Goal: Information Seeking & Learning: Learn about a topic

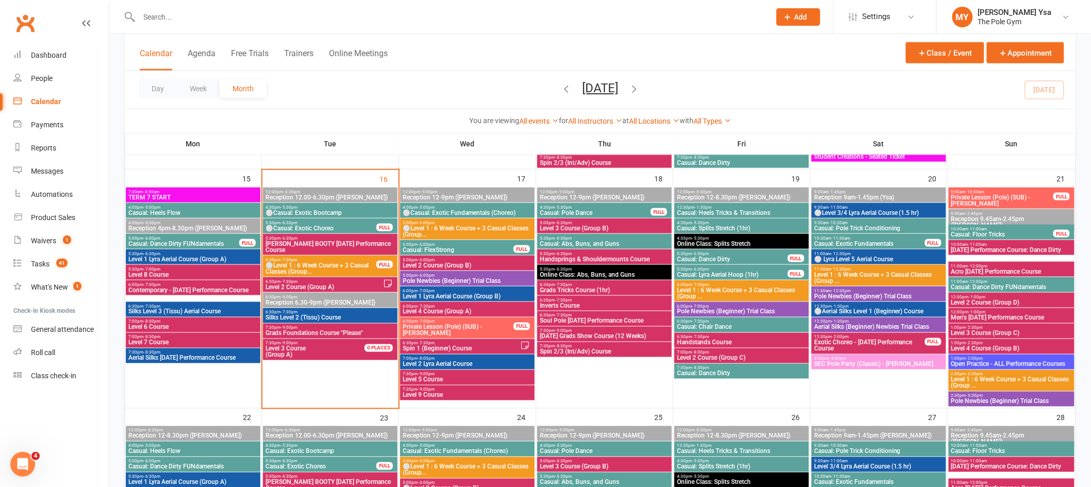
click at [299, 215] on span "⚪Casual: Exotic Bootcamp" at bounding box center [330, 213] width 130 height 6
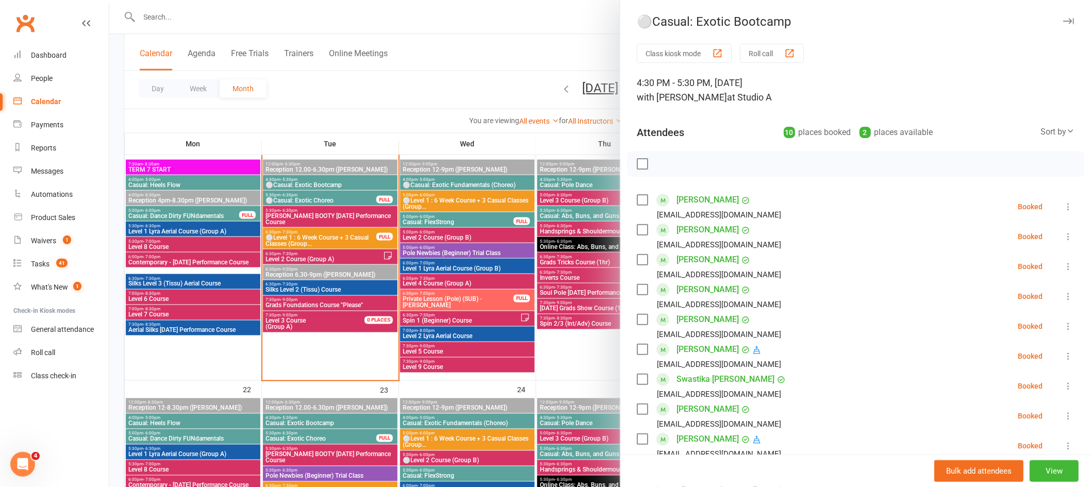
scroll to position [127, 0]
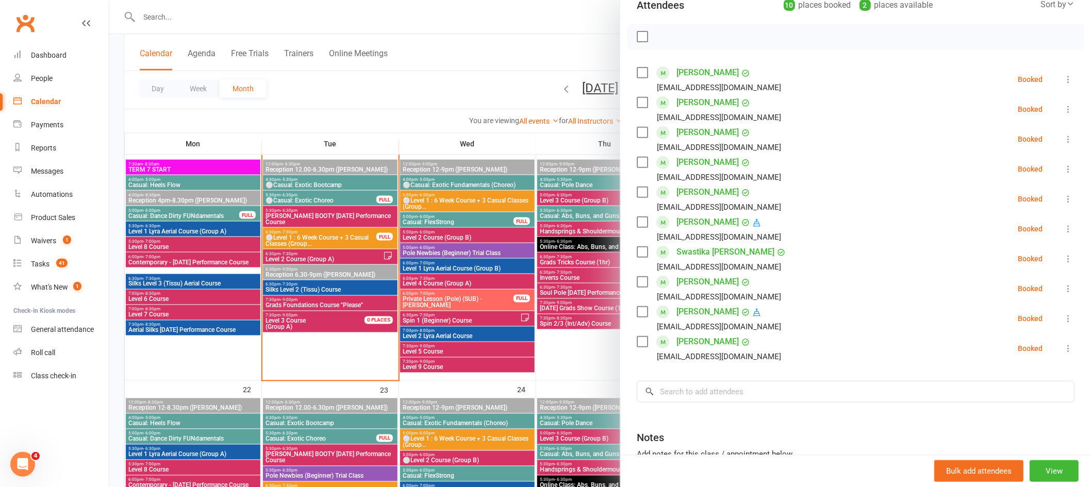
click at [351, 202] on div at bounding box center [600, 243] width 982 height 487
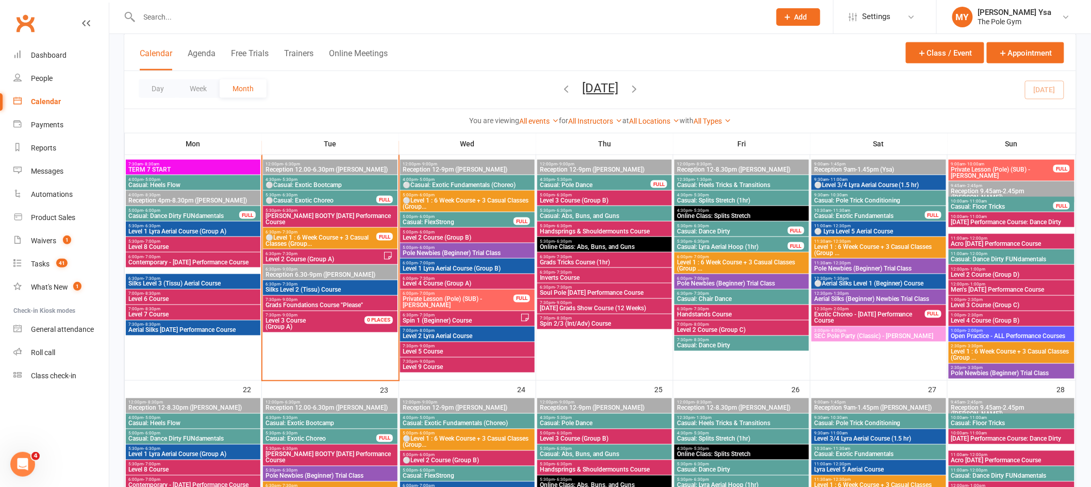
click at [351, 202] on span "⚪Casual: Exotic Choreo" at bounding box center [321, 200] width 112 height 6
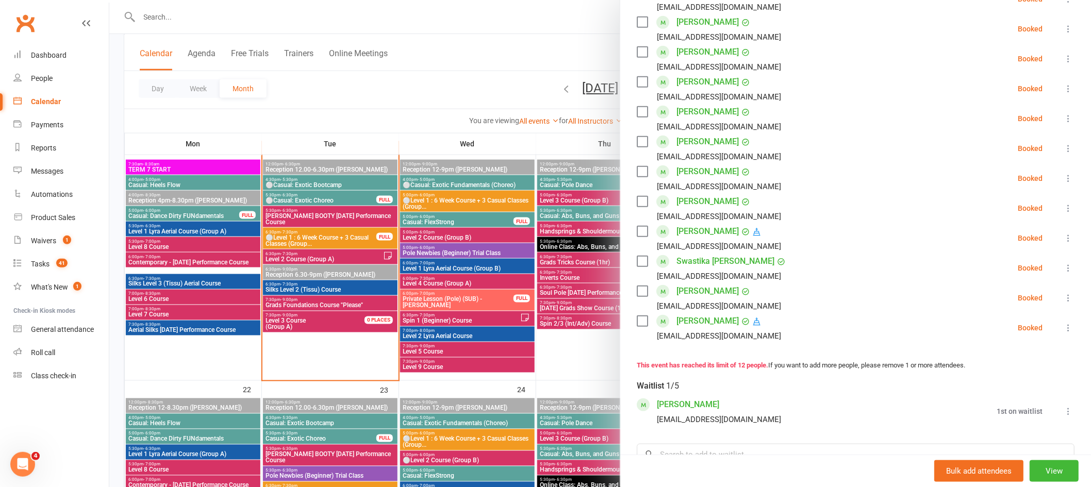
scroll to position [0, 0]
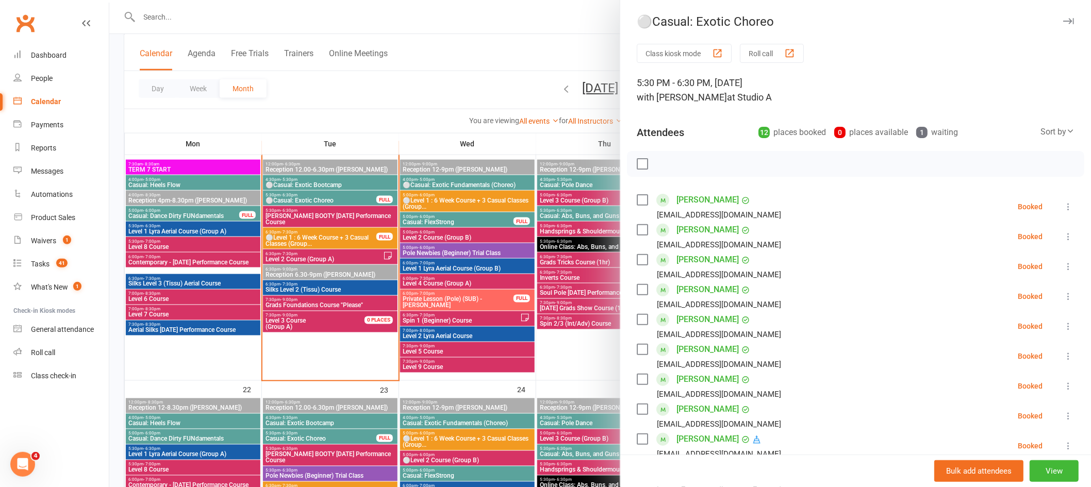
click at [331, 236] on div at bounding box center [600, 243] width 982 height 487
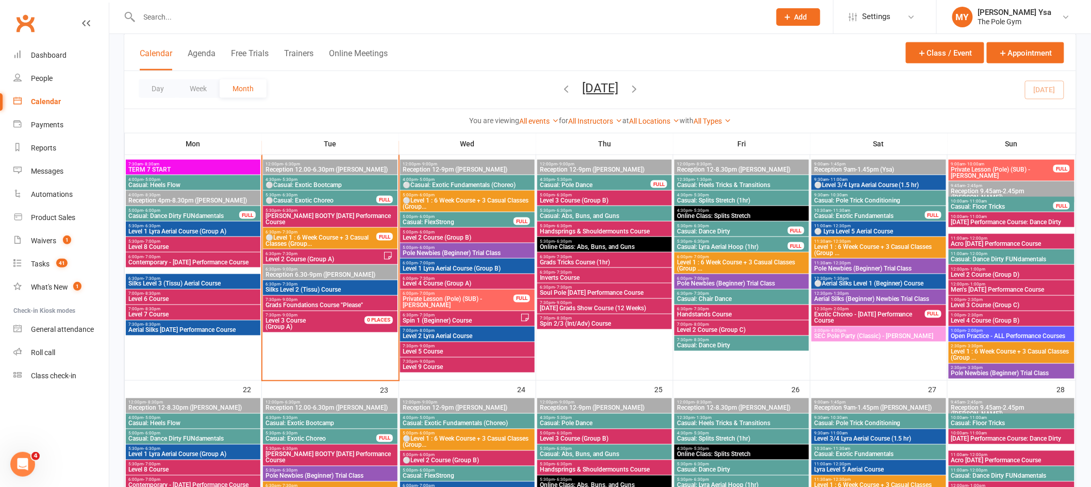
click at [322, 220] on span "[PERSON_NAME] BOOTY [DATE] Performance Course" at bounding box center [330, 219] width 130 height 12
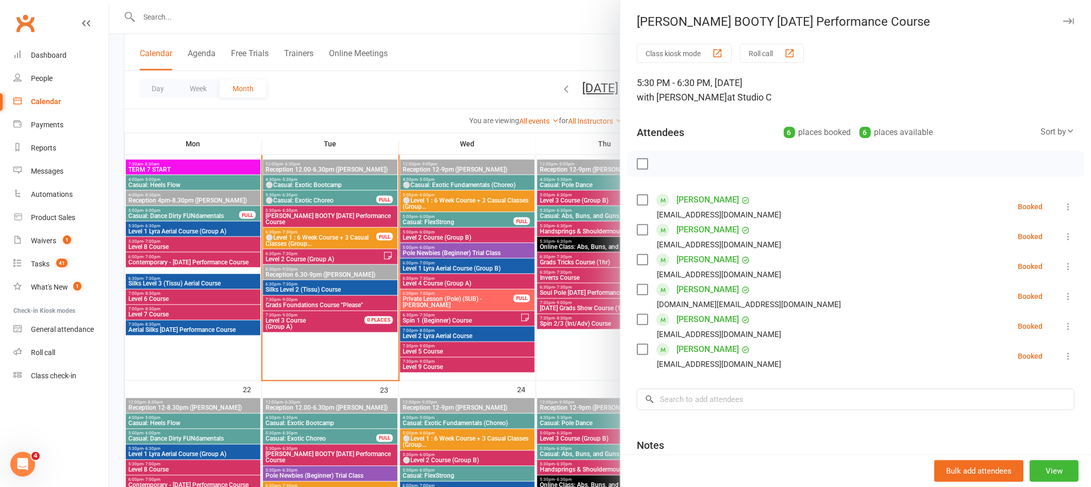
click at [322, 220] on div at bounding box center [600, 243] width 982 height 487
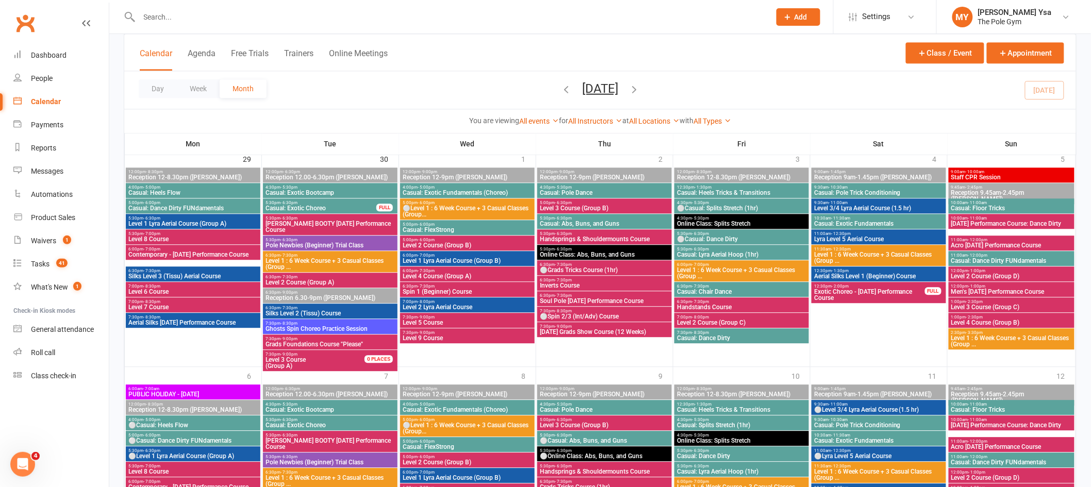
scroll to position [1092, 0]
